Goal: Use online tool/utility: Use online tool/utility

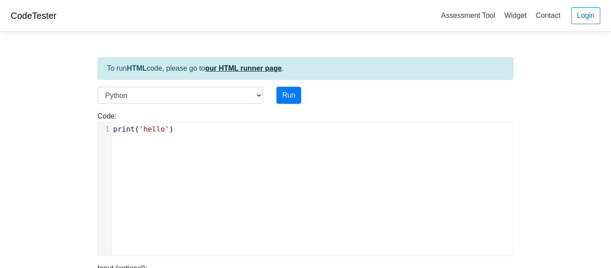
click at [230, 68] on link "our HTML runner page" at bounding box center [243, 68] width 76 height 8
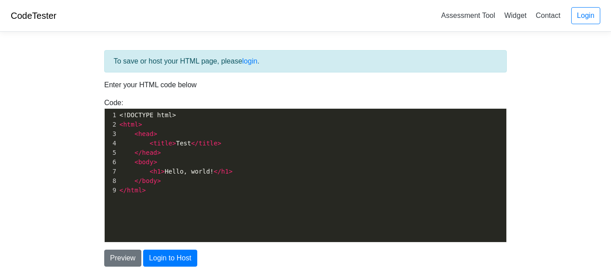
scroll to position [3, 0]
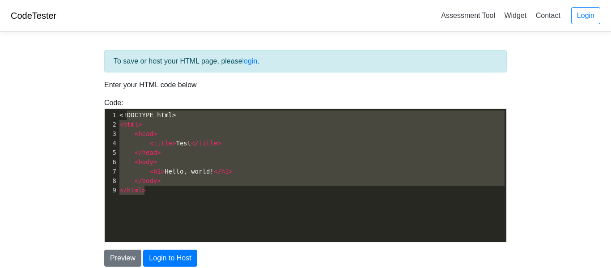
type textarea "<!DOCTYPE html> <html> <head> <title>Test</title> </head> <body> <h1>Hello, wor…"
drag, startPoint x: 178, startPoint y: 207, endPoint x: 114, endPoint y: 89, distance: 134.0
click at [114, 89] on div "To save or host your HTML page, please login . Enter your HTML code below Code:…" at bounding box center [305, 158] width 416 height 216
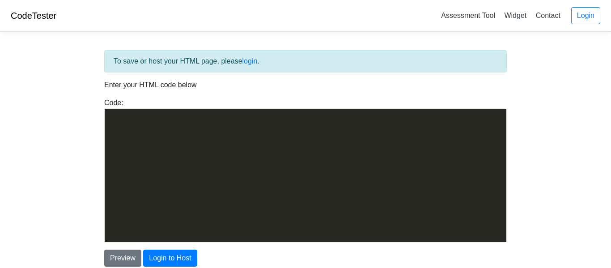
scroll to position [4462, 0]
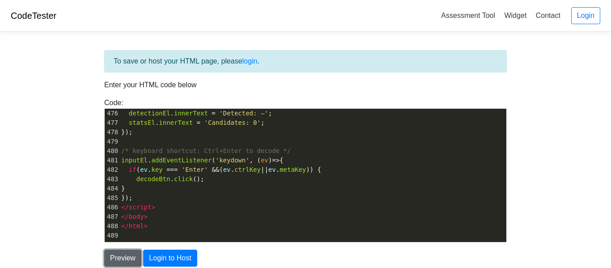
click at [123, 256] on button "Preview" at bounding box center [122, 258] width 37 height 17
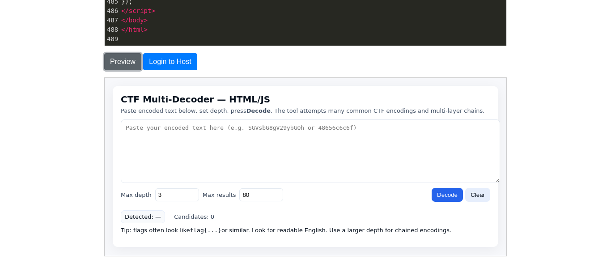
scroll to position [197, 0]
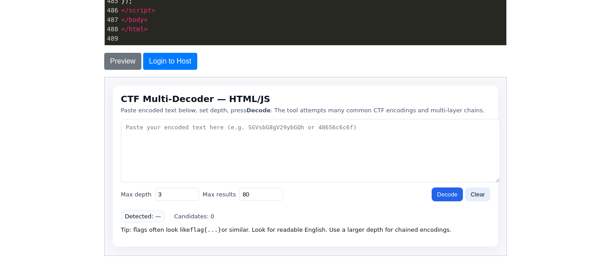
click at [300, 223] on div "CTF Multi-Decoder — HTML/JS Paste encoded text below, set depth, press Decode .…" at bounding box center [304, 165] width 385 height 161
click at [302, 125] on textarea at bounding box center [309, 149] width 379 height 63
type textarea "010101 00101 1010010 010100 010100 1010101"
click at [436, 193] on button "Decode" at bounding box center [446, 194] width 31 height 14
click at [324, 218] on div "Detected: — Candidates: 0" at bounding box center [304, 215] width 369 height 13
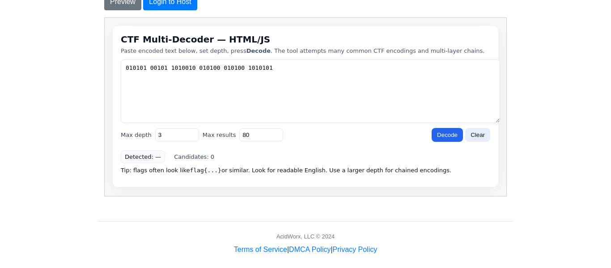
scroll to position [265, 0]
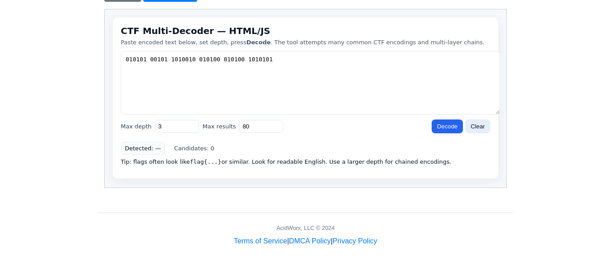
click at [308, 143] on div "Detected: — Candidates: 0" at bounding box center [304, 147] width 369 height 13
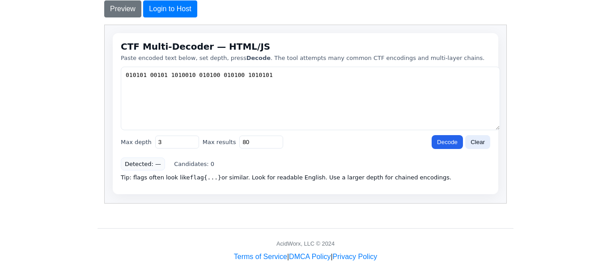
scroll to position [247, 0]
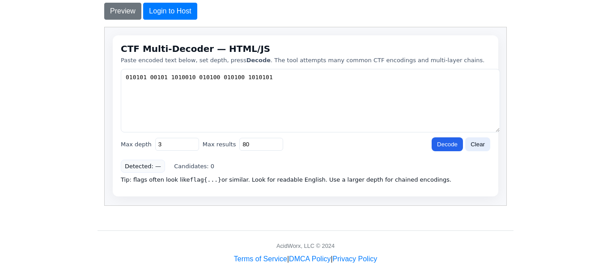
click at [444, 148] on button "Decode" at bounding box center [446, 144] width 31 height 14
click at [166, 142] on input "3" at bounding box center [177, 143] width 44 height 13
click at [441, 147] on button "Decode" at bounding box center [446, 144] width 31 height 14
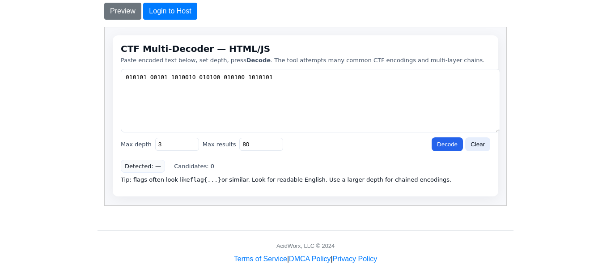
drag, startPoint x: 317, startPoint y: 77, endPoint x: 59, endPoint y: 84, distance: 259.0
click at [104, 84] on html "CTF Multi-Decoder — HTML/JS Paste encoded text below, set depth, press Decode .…" at bounding box center [305, 115] width 402 height 177
paste textarea "ZmxhZ3tiYXNlNjRfdGVzdH0="
type textarea "ZmxhZ3tiYXNlNjRfdGVzdH0="
click at [453, 148] on button "Decode" at bounding box center [446, 144] width 31 height 14
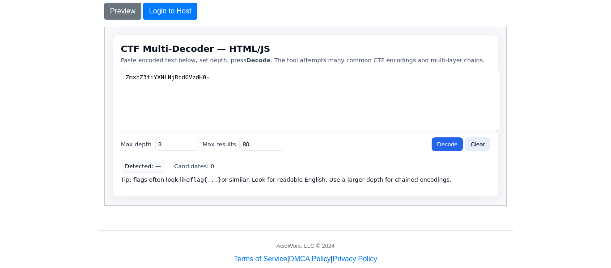
click at [440, 140] on button "Decode" at bounding box center [446, 144] width 31 height 14
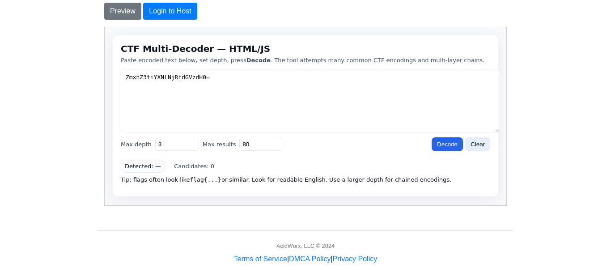
click at [440, 140] on button "Decode" at bounding box center [446, 144] width 31 height 14
